Goal: Task Accomplishment & Management: Manage account settings

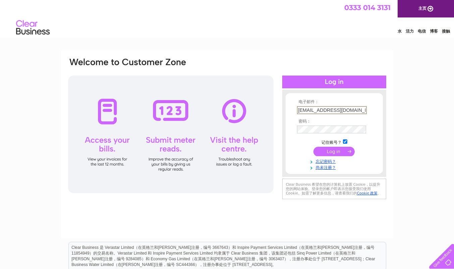
click at [404, 27] on div "电子邮件： he19970224@gmail.com 密码： 忘记密码？" at bounding box center [419, 27] width 70 height 0
click at [342, 150] on input "submit" at bounding box center [333, 150] width 41 height 9
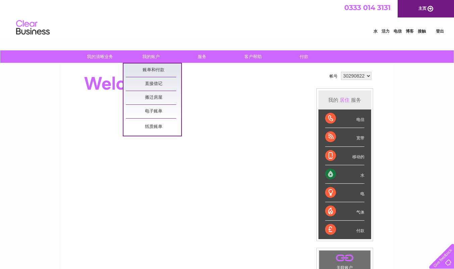
click at [241, 81] on div at bounding box center [189, 83] width 244 height 27
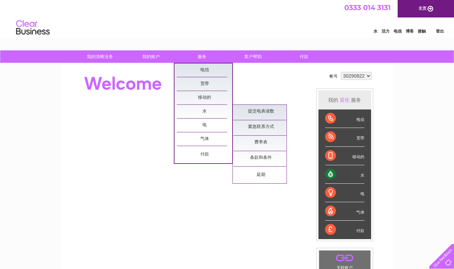
click at [155, 57] on font "我的账户" at bounding box center [150, 56] width 17 height 5
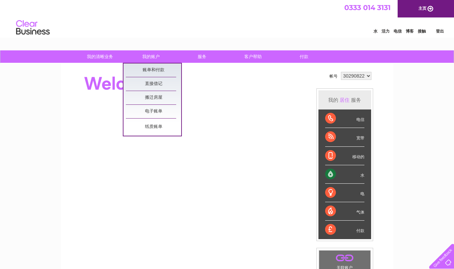
click at [158, 68] on font "账单和付款" at bounding box center [153, 69] width 22 height 5
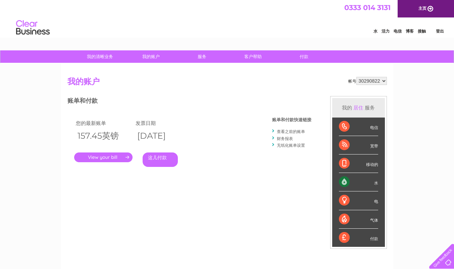
click at [298, 130] on font "查看之前的账单" at bounding box center [291, 131] width 28 height 5
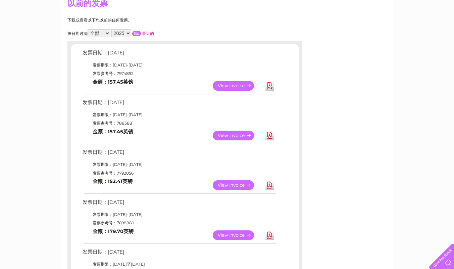
scroll to position [93, 0]
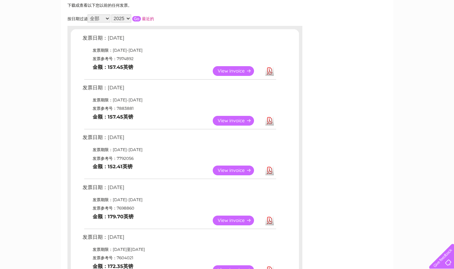
click at [268, 172] on link "下载" at bounding box center [269, 170] width 8 height 10
click at [267, 123] on link "下载" at bounding box center [269, 121] width 8 height 10
click at [266, 70] on link "下载" at bounding box center [269, 71] width 8 height 10
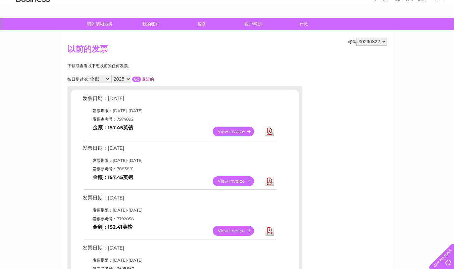
scroll to position [0, 0]
